Goal: Task Accomplishment & Management: Use online tool/utility

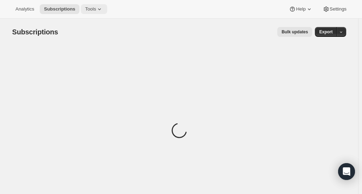
click at [96, 9] on span "Tools" at bounding box center [90, 9] width 11 height 6
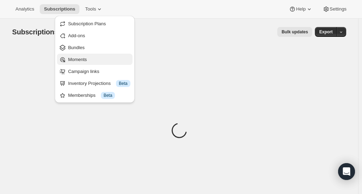
click at [90, 61] on span "Moments" at bounding box center [99, 59] width 62 height 7
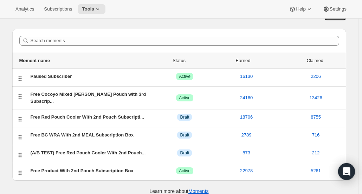
scroll to position [18, 0]
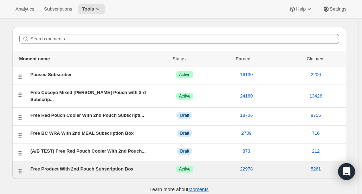
click at [52, 166] on div "Free Product With 2nd Pouch Subscription Box" at bounding box center [92, 169] width 123 height 7
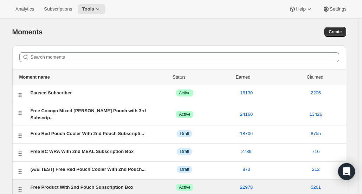
select select "subscribesTo"
select select "none"
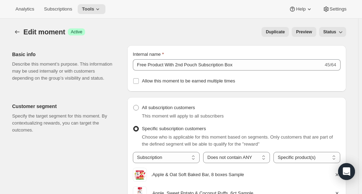
click at [303, 30] on span "Preview" at bounding box center [304, 32] width 16 height 6
click at [94, 10] on span "Tools" at bounding box center [88, 9] width 12 height 6
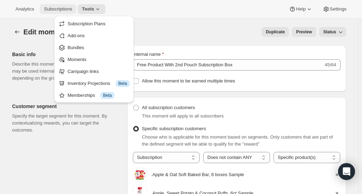
click at [51, 8] on span "Subscriptions" at bounding box center [58, 9] width 28 height 6
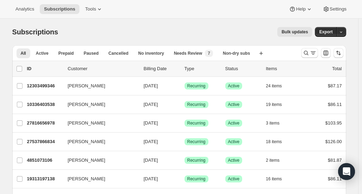
click at [301, 31] on span "Bulk updates" at bounding box center [294, 32] width 26 height 6
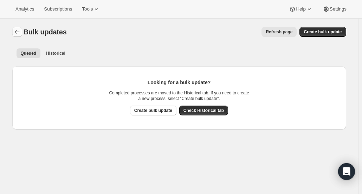
click at [20, 32] on icon "Bulk updates" at bounding box center [17, 31] width 7 height 7
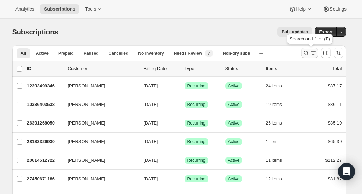
click at [303, 53] on button "Search and filter results" at bounding box center [309, 53] width 17 height 10
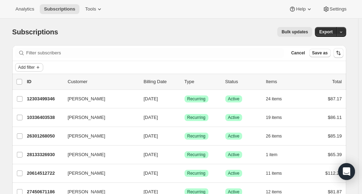
click at [41, 64] on button "Add filter" at bounding box center [29, 67] width 28 height 8
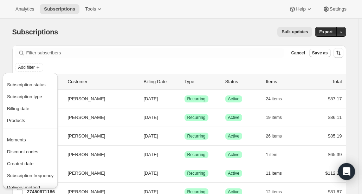
click at [184, 34] on div "Bulk updates" at bounding box center [189, 32] width 246 height 10
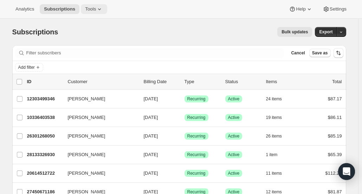
click at [94, 9] on span "Tools" at bounding box center [90, 9] width 11 height 6
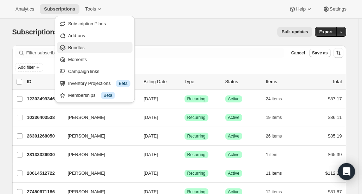
click at [91, 46] on span "Bundles" at bounding box center [99, 47] width 62 height 7
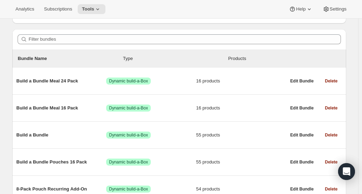
scroll to position [46, 0]
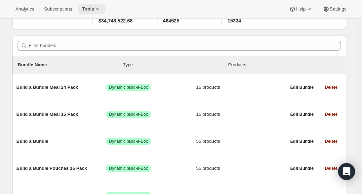
click at [101, 7] on icon at bounding box center [97, 9] width 7 height 7
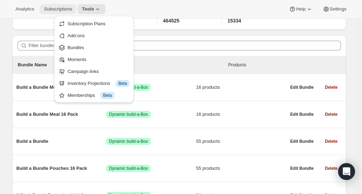
click at [59, 9] on span "Subscriptions" at bounding box center [58, 9] width 28 height 6
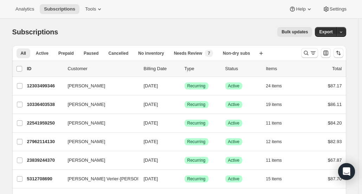
click at [299, 33] on span "Bulk updates" at bounding box center [294, 32] width 26 height 6
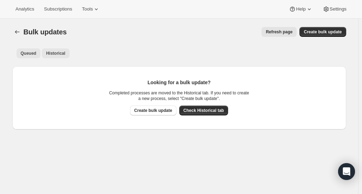
click at [61, 53] on span "Historical" at bounding box center [55, 54] width 19 height 6
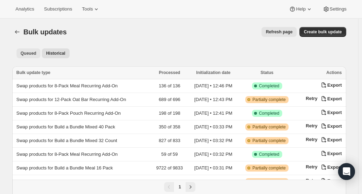
click at [33, 54] on span "Queued" at bounding box center [29, 54] width 16 height 6
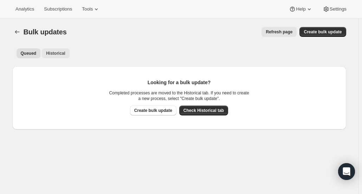
click at [56, 51] on span "Historical" at bounding box center [55, 54] width 19 height 6
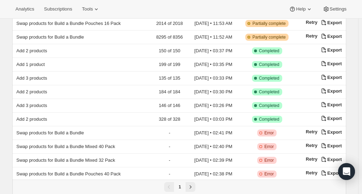
scroll to position [268, 0]
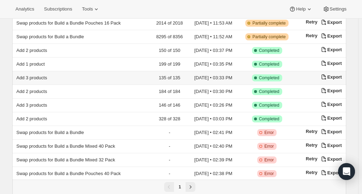
click at [34, 75] on span "Add 3 products" at bounding box center [32, 77] width 31 height 5
